Goal: Information Seeking & Learning: Learn about a topic

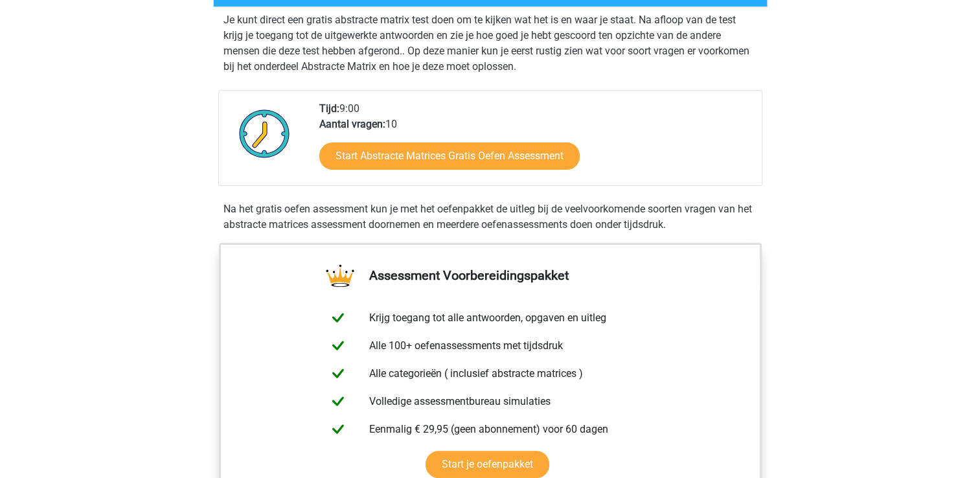
scroll to position [259, 0]
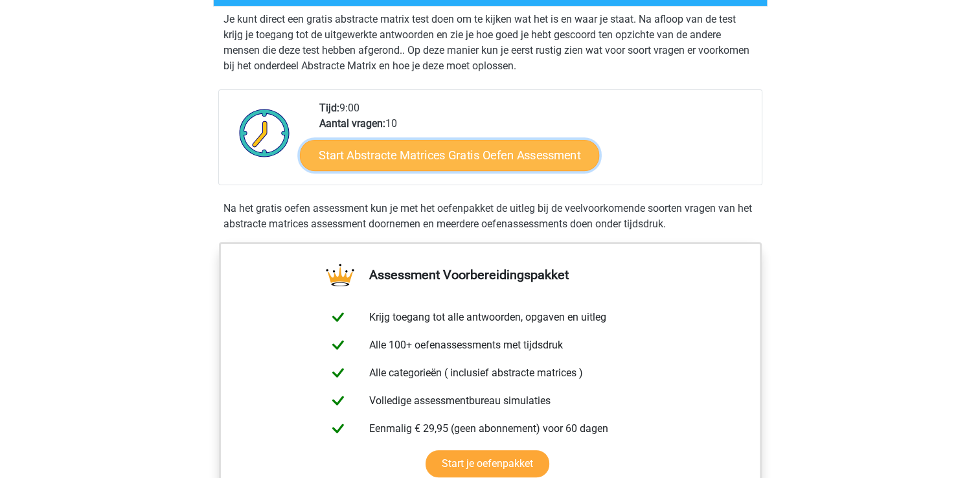
click at [430, 163] on link "Start Abstracte Matrices Gratis Oefen Assessment" at bounding box center [449, 154] width 299 height 31
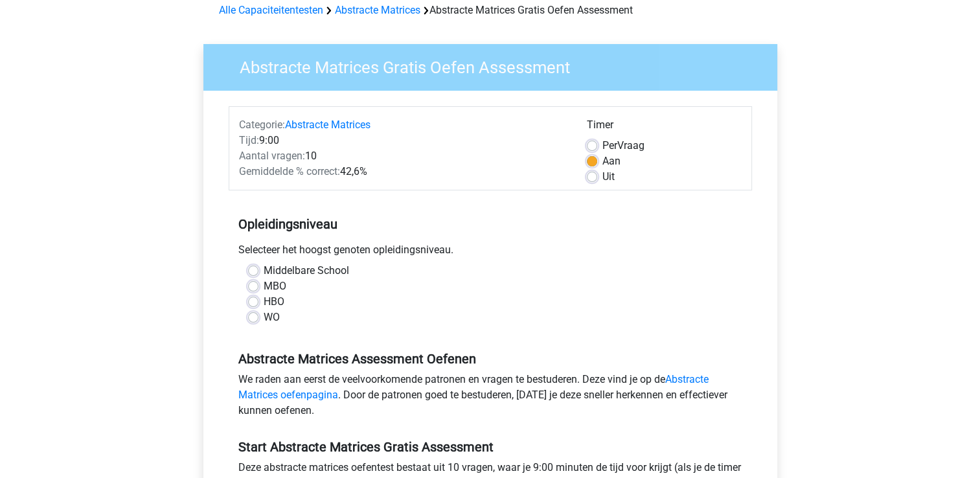
scroll to position [62, 0]
click at [264, 304] on label "HBO" at bounding box center [274, 302] width 21 height 16
click at [252, 304] on input "HBO" at bounding box center [253, 300] width 10 height 13
radio input "true"
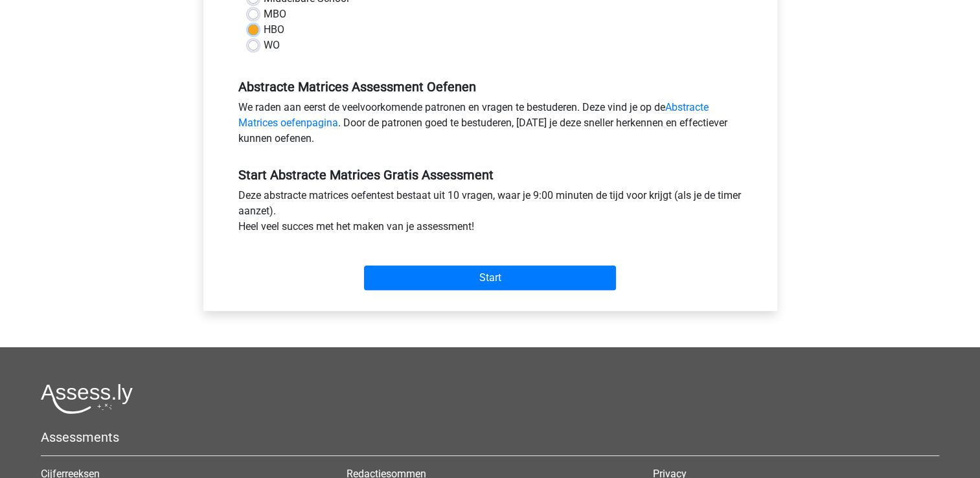
scroll to position [335, 0]
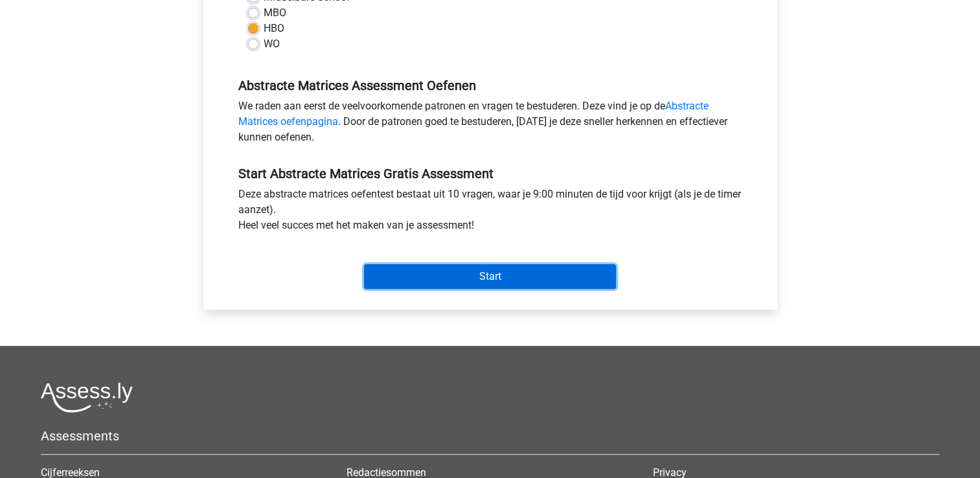
click at [490, 277] on input "Start" at bounding box center [490, 276] width 252 height 25
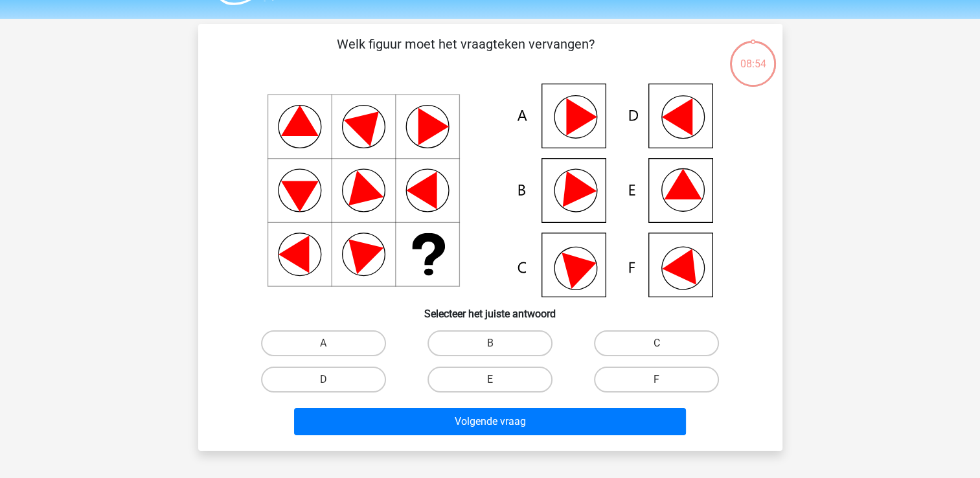
scroll to position [35, 0]
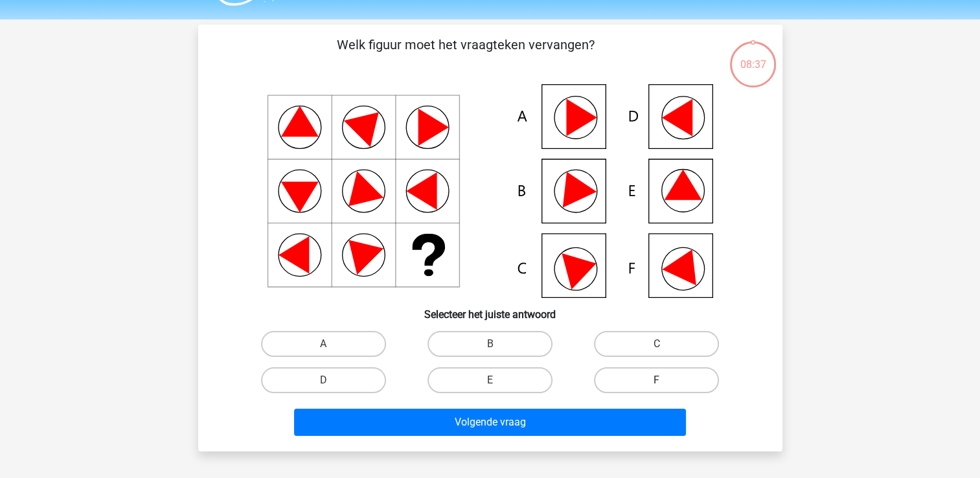
drag, startPoint x: 644, startPoint y: 374, endPoint x: 637, endPoint y: 380, distance: 9.2
click at [637, 380] on label "F" at bounding box center [656, 380] width 125 height 26
click at [657, 380] on input "F" at bounding box center [661, 384] width 8 height 8
radio input "true"
drag, startPoint x: 679, startPoint y: 177, endPoint x: 506, endPoint y: 381, distance: 266.9
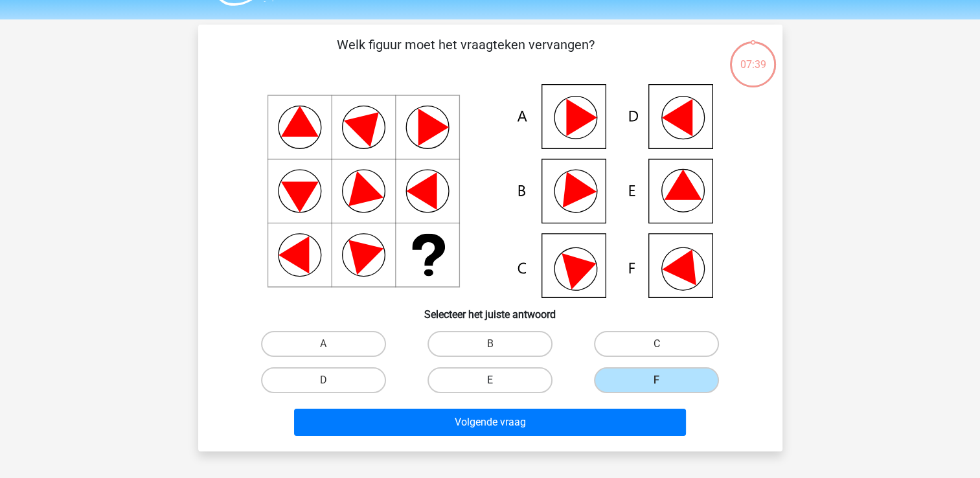
click at [506, 381] on label "E" at bounding box center [489, 380] width 125 height 26
click at [498, 381] on input "E" at bounding box center [494, 384] width 8 height 8
radio input "true"
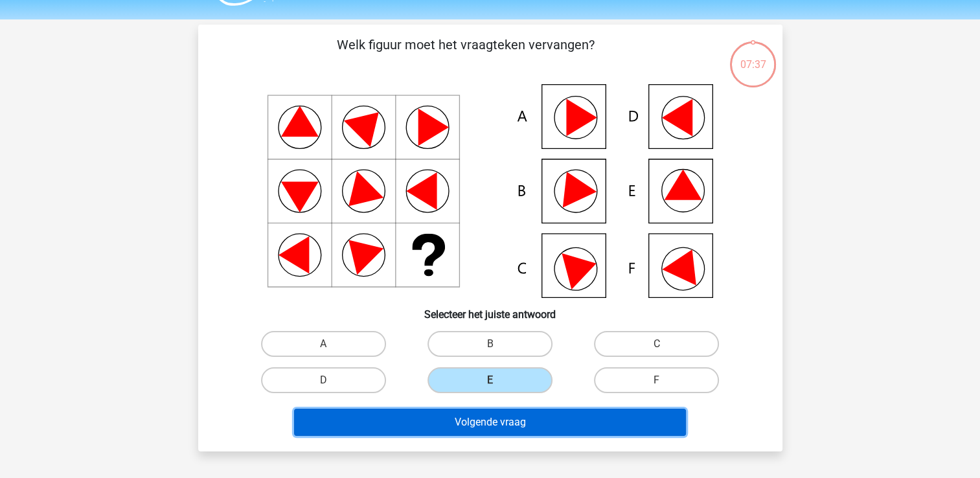
click at [510, 422] on button "Volgende vraag" at bounding box center [490, 422] width 392 height 27
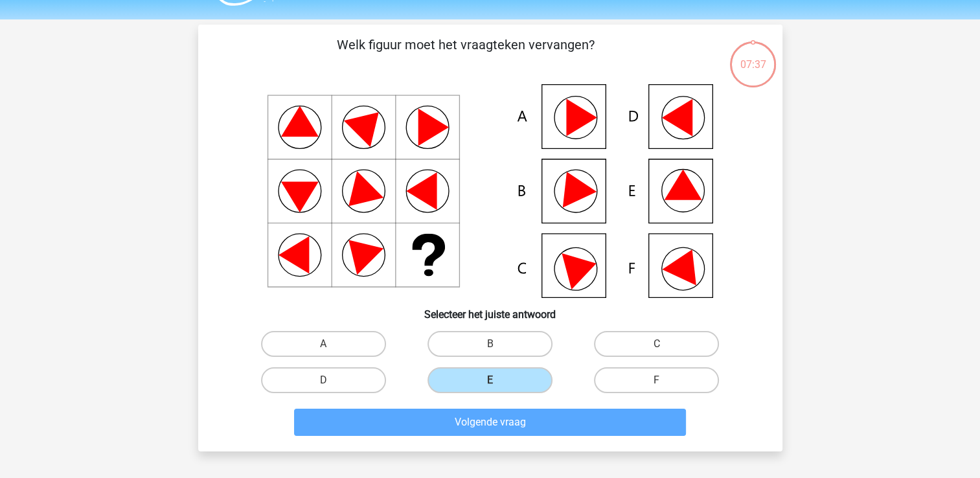
scroll to position [60, 0]
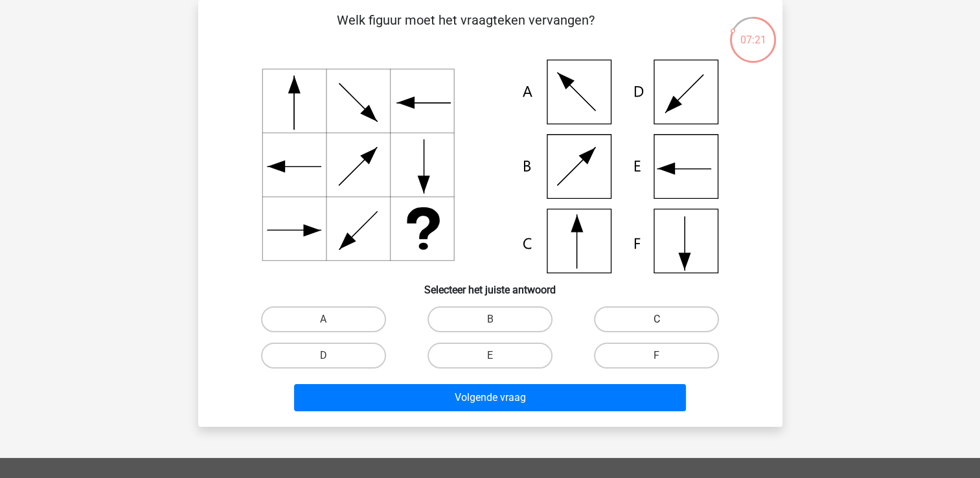
click at [637, 308] on label "C" at bounding box center [656, 319] width 125 height 26
click at [657, 319] on input "C" at bounding box center [661, 323] width 8 height 8
radio input "true"
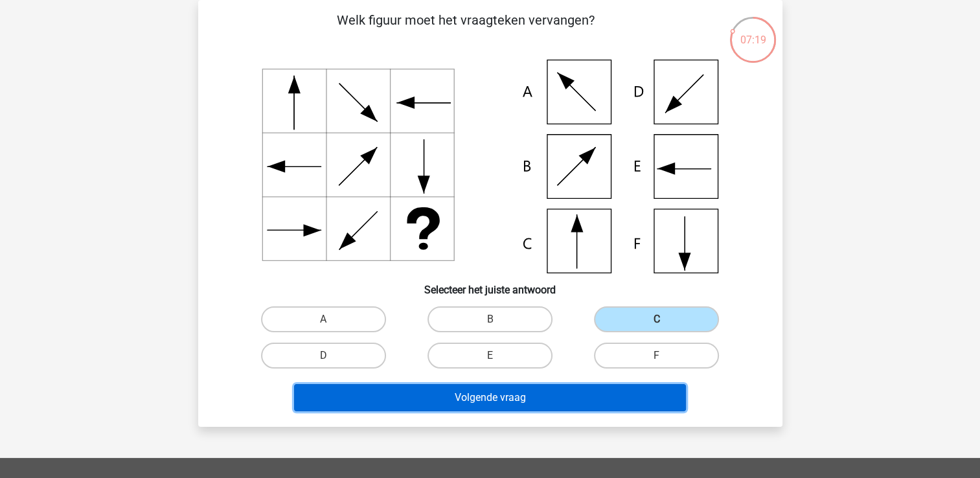
click at [536, 400] on button "Volgende vraag" at bounding box center [490, 397] width 392 height 27
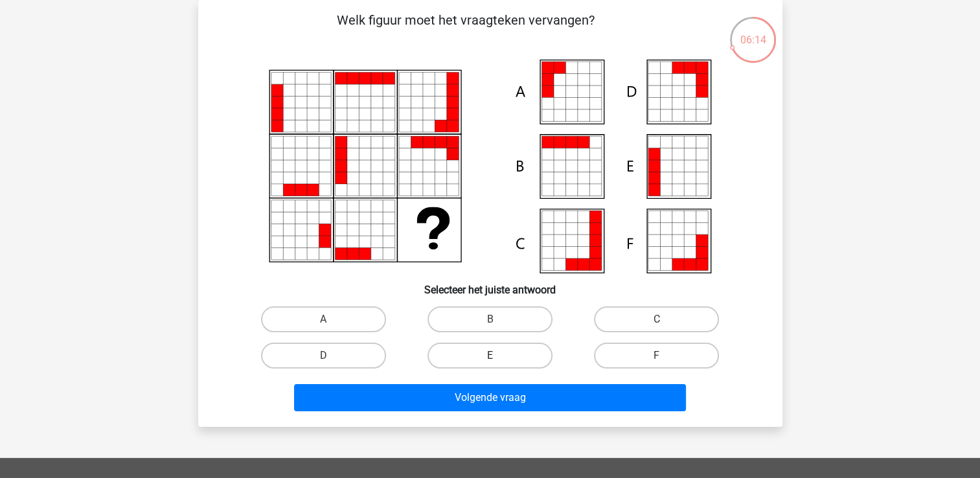
click at [508, 354] on label "E" at bounding box center [489, 356] width 125 height 26
click at [498, 356] on input "E" at bounding box center [494, 360] width 8 height 8
radio input "true"
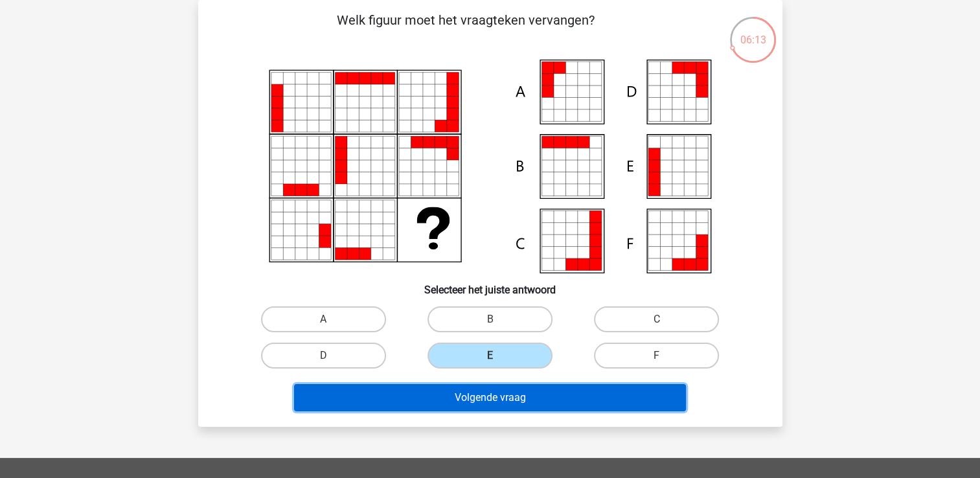
click at [503, 394] on button "Volgende vraag" at bounding box center [490, 397] width 392 height 27
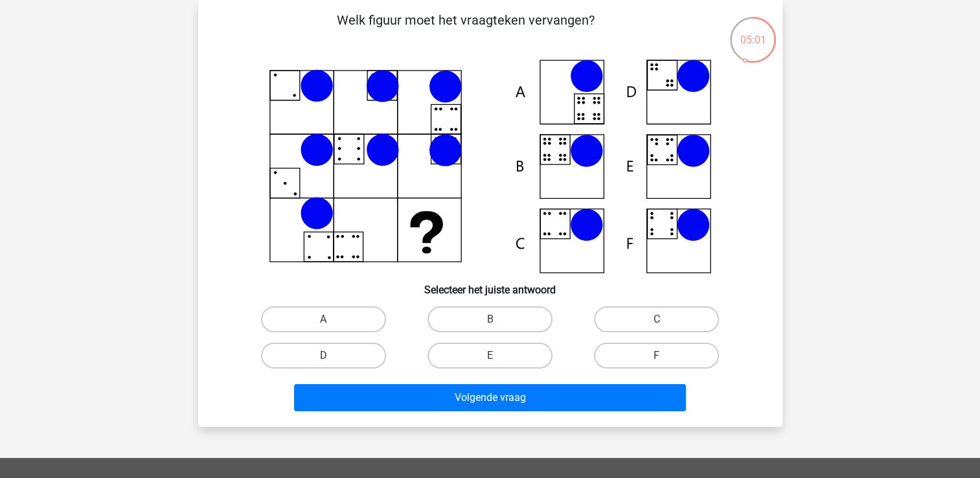
drag, startPoint x: 324, startPoint y: 240, endPoint x: 499, endPoint y: 141, distance: 201.9
click at [499, 141] on icon at bounding box center [490, 167] width 522 height 214
drag, startPoint x: 481, startPoint y: 313, endPoint x: 464, endPoint y: 328, distance: 23.0
click at [464, 328] on label "B" at bounding box center [489, 319] width 125 height 26
click at [490, 328] on input "B" at bounding box center [494, 323] width 8 height 8
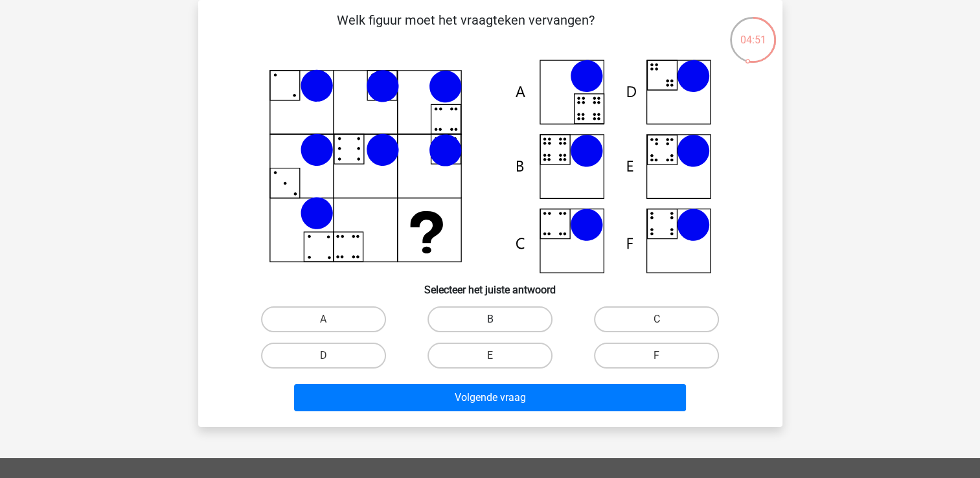
radio input "true"
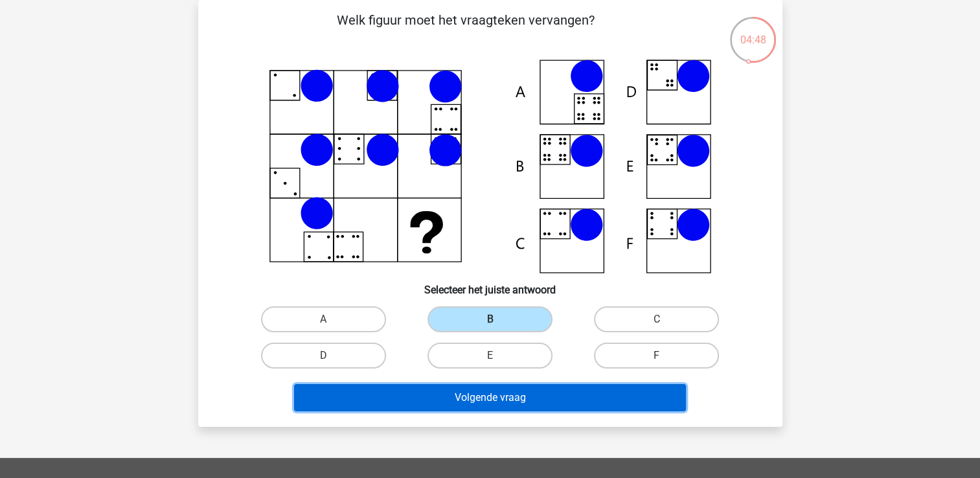
click at [473, 402] on button "Volgende vraag" at bounding box center [490, 397] width 392 height 27
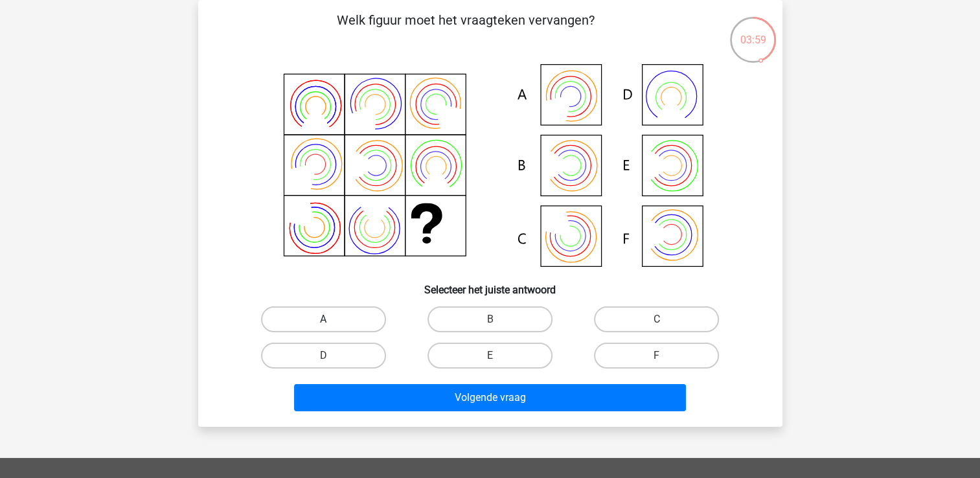
click at [356, 309] on label "A" at bounding box center [323, 319] width 125 height 26
click at [332, 319] on input "A" at bounding box center [327, 323] width 8 height 8
radio input "true"
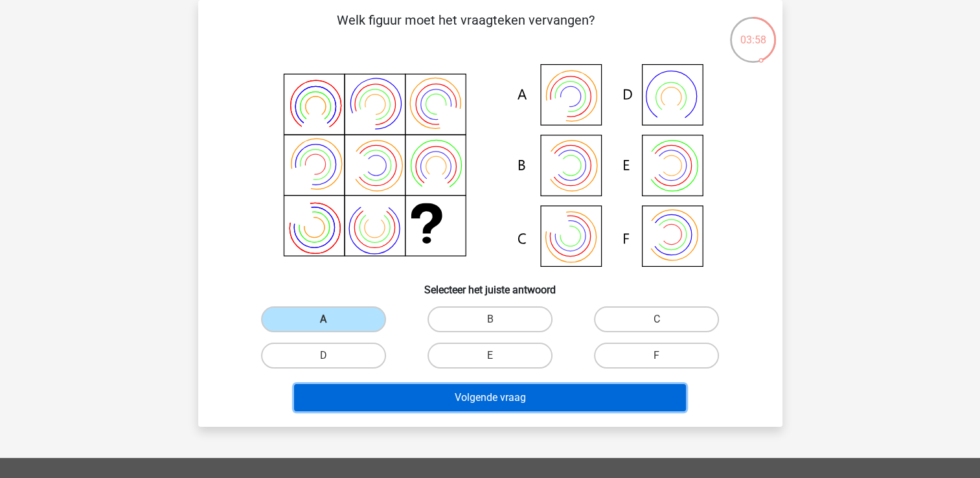
click at [470, 396] on button "Volgende vraag" at bounding box center [490, 397] width 392 height 27
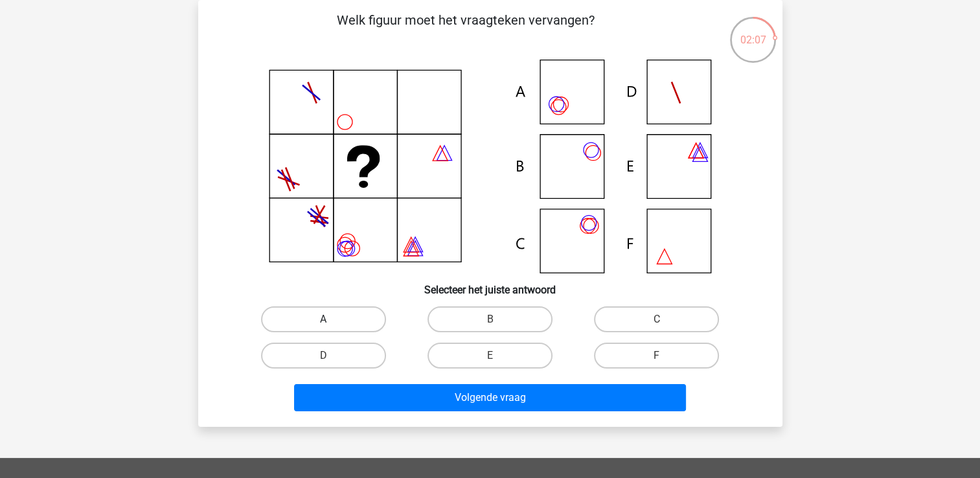
drag, startPoint x: 364, startPoint y: 322, endPoint x: 319, endPoint y: 323, distance: 44.7
click at [319, 323] on label "A" at bounding box center [323, 319] width 125 height 26
click at [323, 323] on input "A" at bounding box center [327, 323] width 8 height 8
radio input "true"
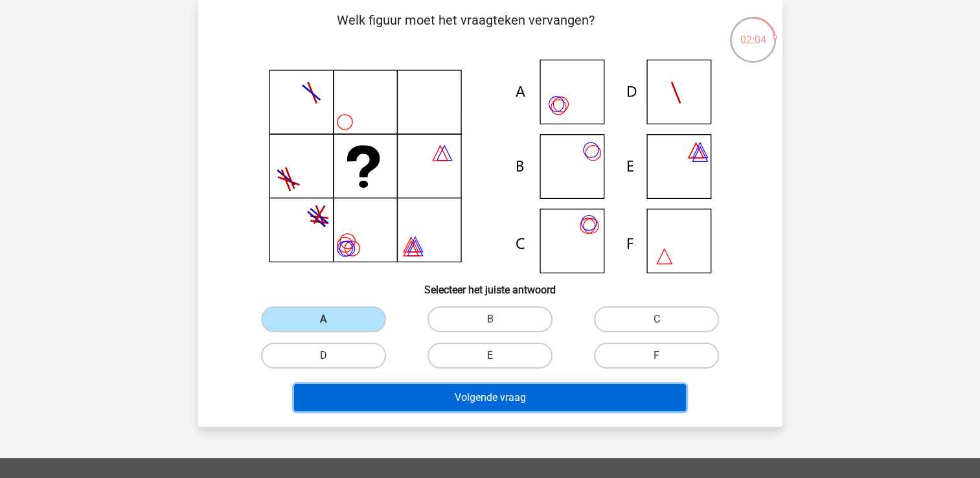
drag, startPoint x: 473, startPoint y: 403, endPoint x: 464, endPoint y: 403, distance: 9.7
click at [464, 403] on button "Volgende vraag" at bounding box center [490, 397] width 392 height 27
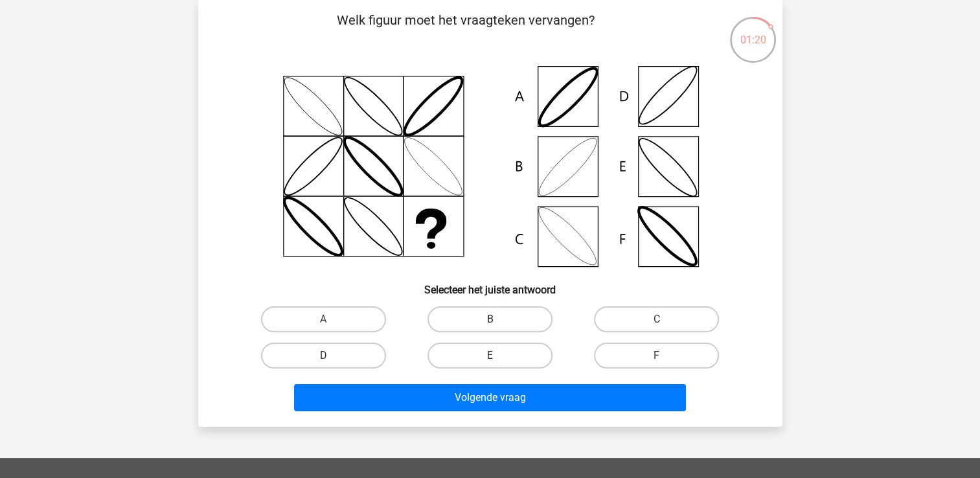
click at [479, 315] on label "B" at bounding box center [489, 319] width 125 height 26
click at [490, 319] on input "B" at bounding box center [494, 323] width 8 height 8
radio input "true"
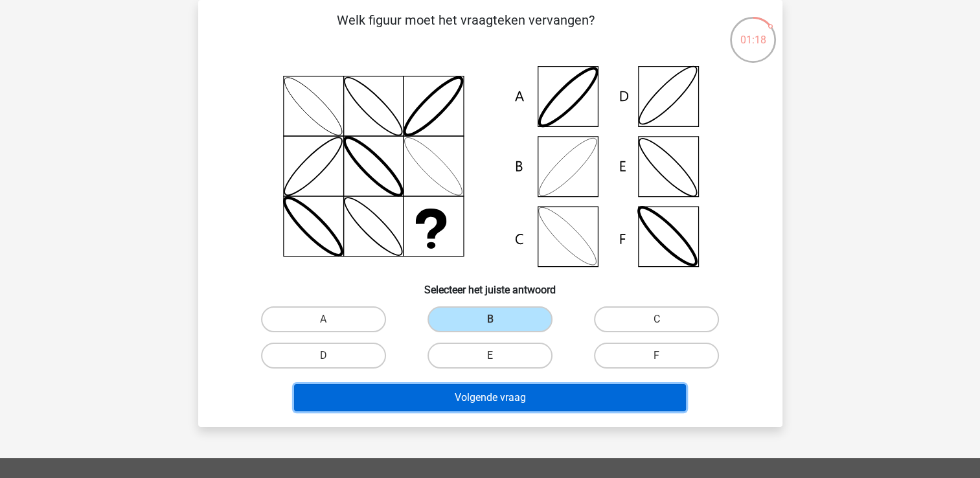
click at [483, 398] on button "Volgende vraag" at bounding box center [490, 397] width 392 height 27
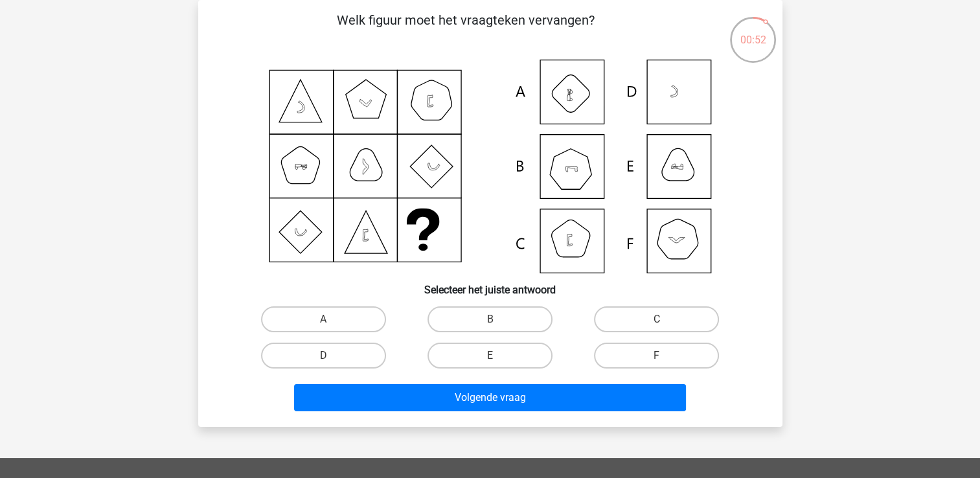
scroll to position [59, 0]
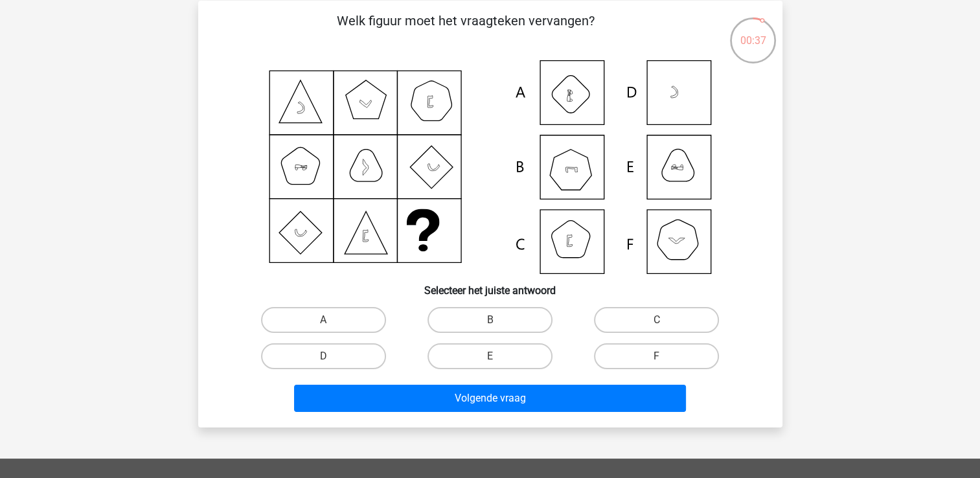
click at [567, 171] on icon at bounding box center [490, 167] width 522 height 214
click at [486, 315] on label "B" at bounding box center [489, 320] width 125 height 26
click at [490, 320] on input "B" at bounding box center [494, 324] width 8 height 8
radio input "true"
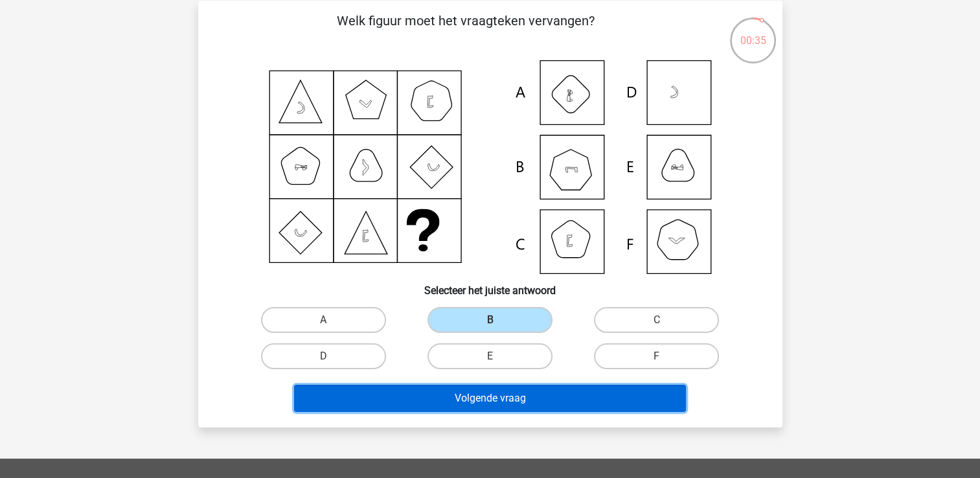
click at [497, 400] on button "Volgende vraag" at bounding box center [490, 398] width 392 height 27
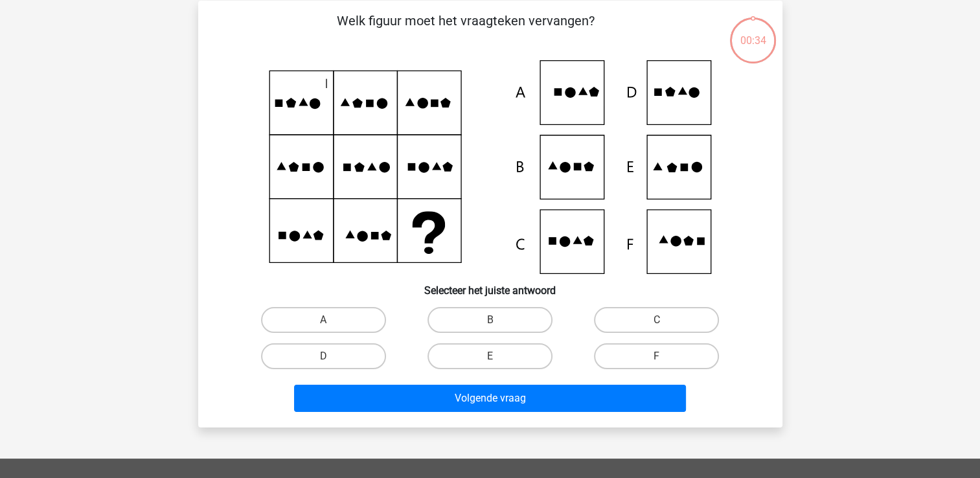
scroll to position [60, 0]
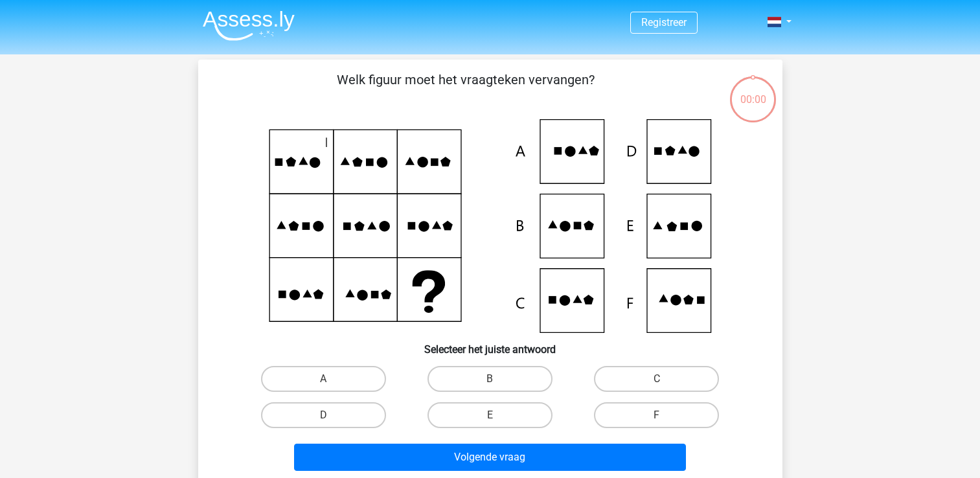
scroll to position [60, 0]
